Goal: Navigation & Orientation: Find specific page/section

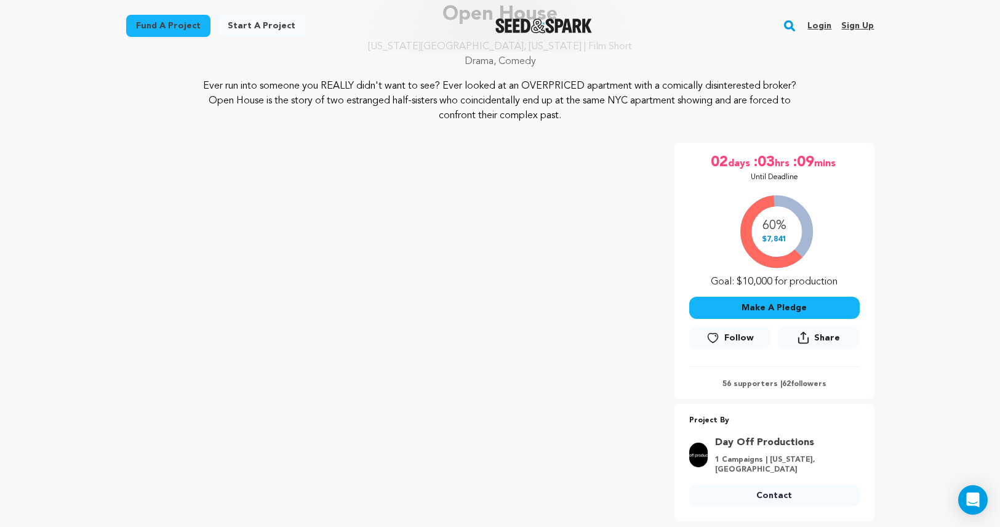
scroll to position [107, 0]
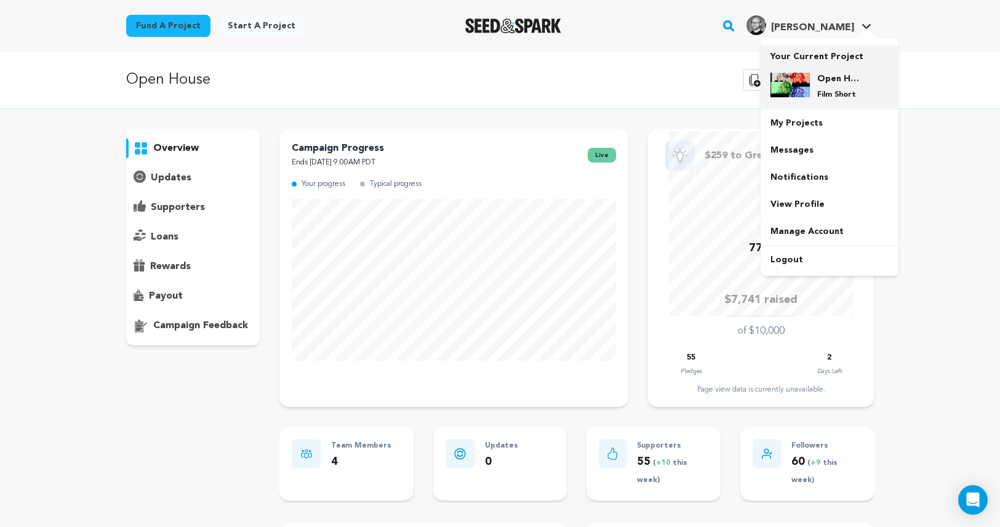
click at [819, 82] on h4 "Open House" at bounding box center [840, 79] width 44 height 12
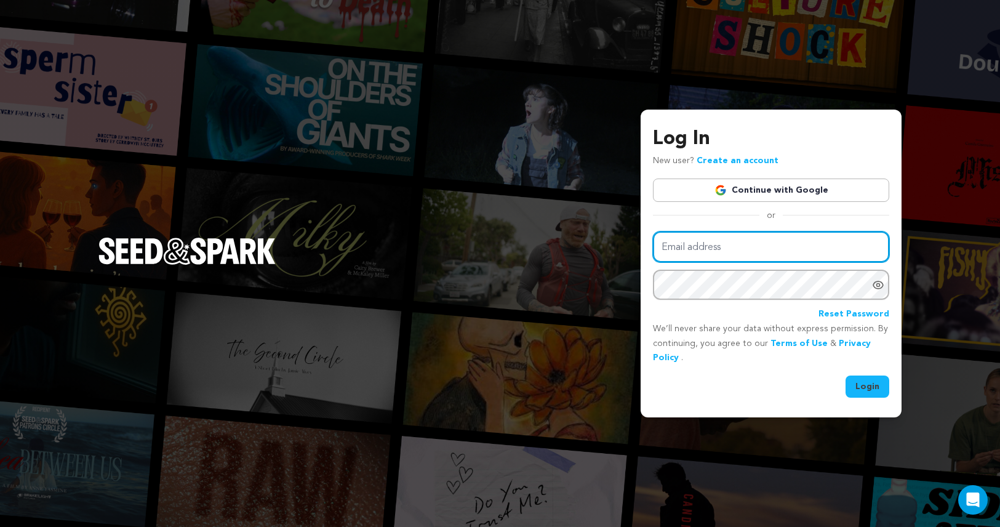
click at [680, 247] on input "Email address" at bounding box center [771, 246] width 236 height 31
type input "osgoldstone@gmail.com"
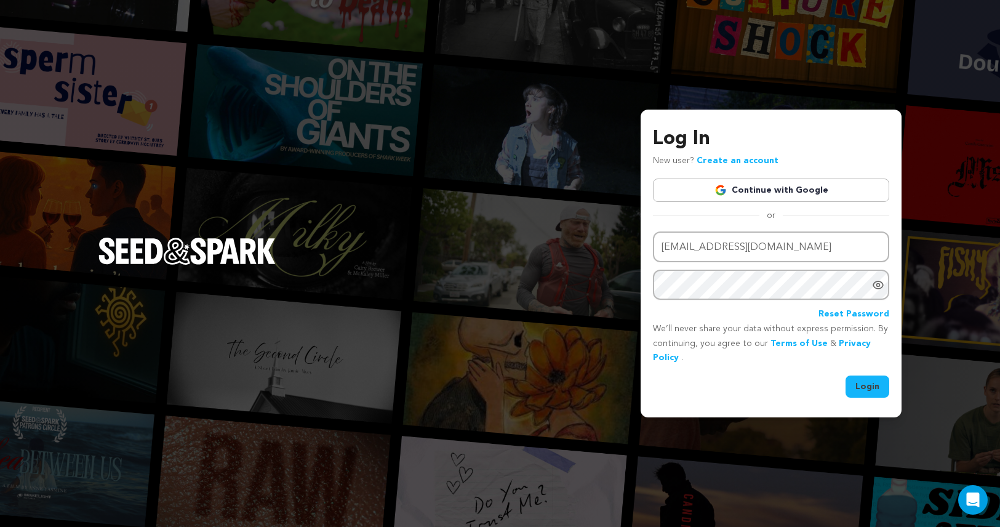
click at [861, 388] on button "Login" at bounding box center [868, 387] width 44 height 22
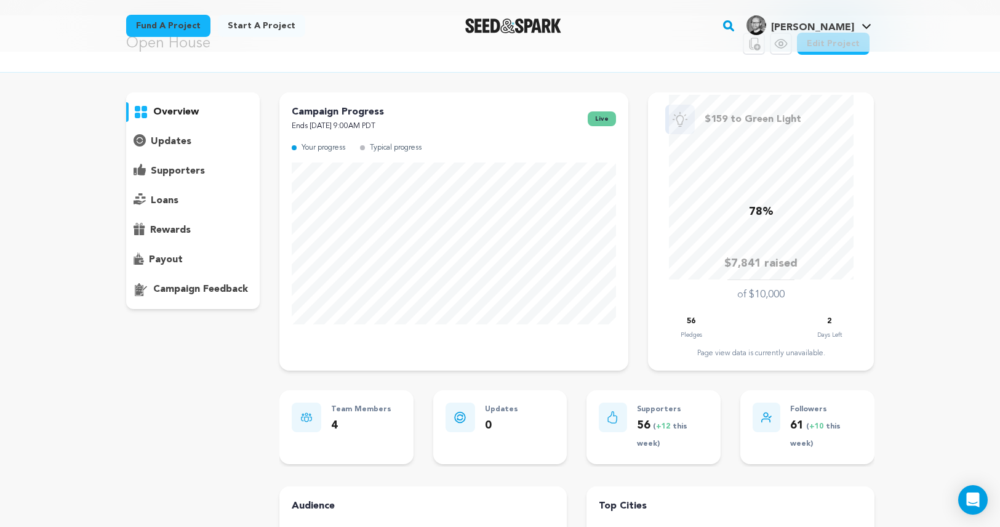
scroll to position [15, 0]
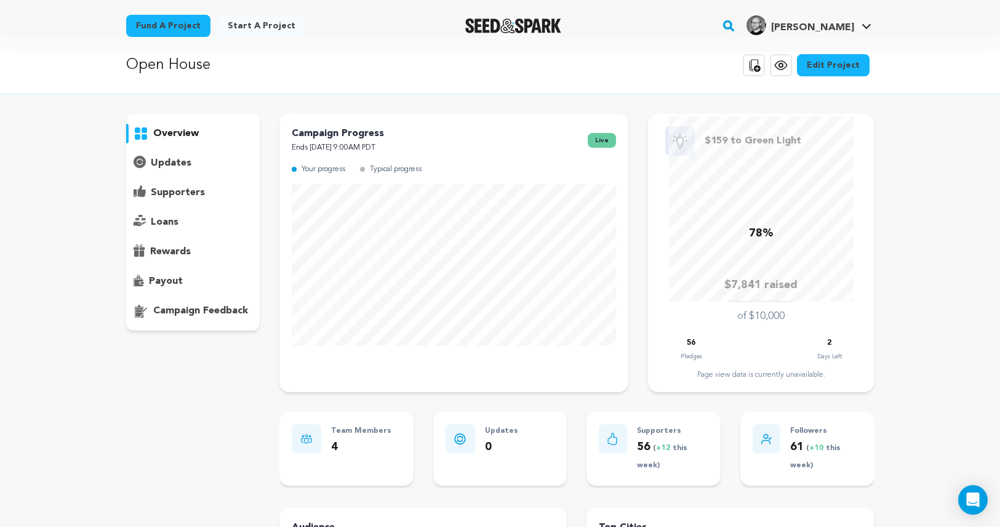
click at [189, 197] on p "supporters" at bounding box center [178, 192] width 54 height 15
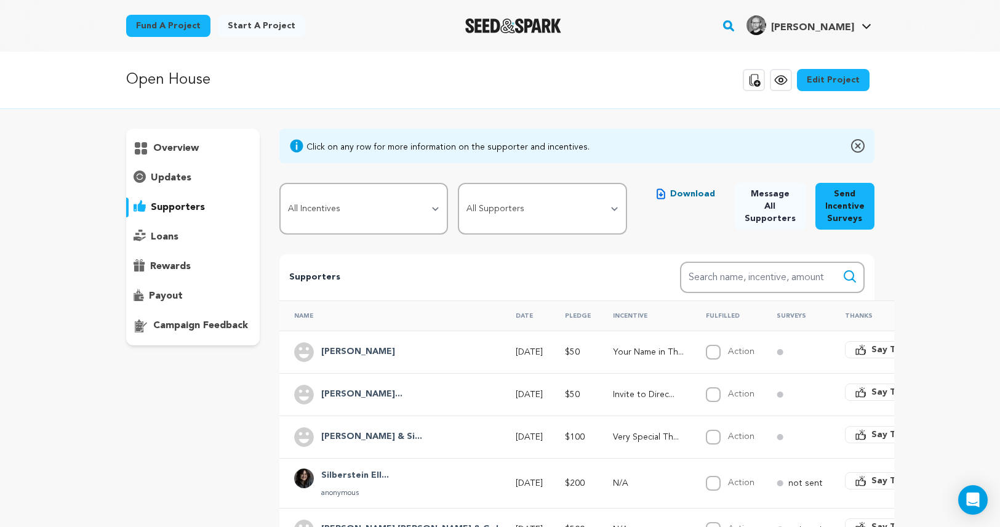
click at [165, 151] on p "overview" at bounding box center [176, 148] width 46 height 15
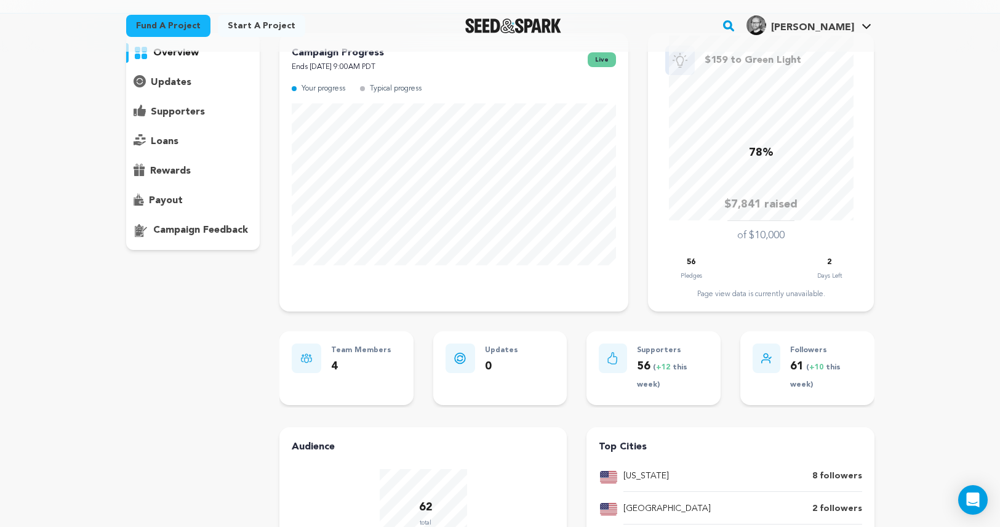
scroll to position [97, 0]
